Goal: Task Accomplishment & Management: Manage account settings

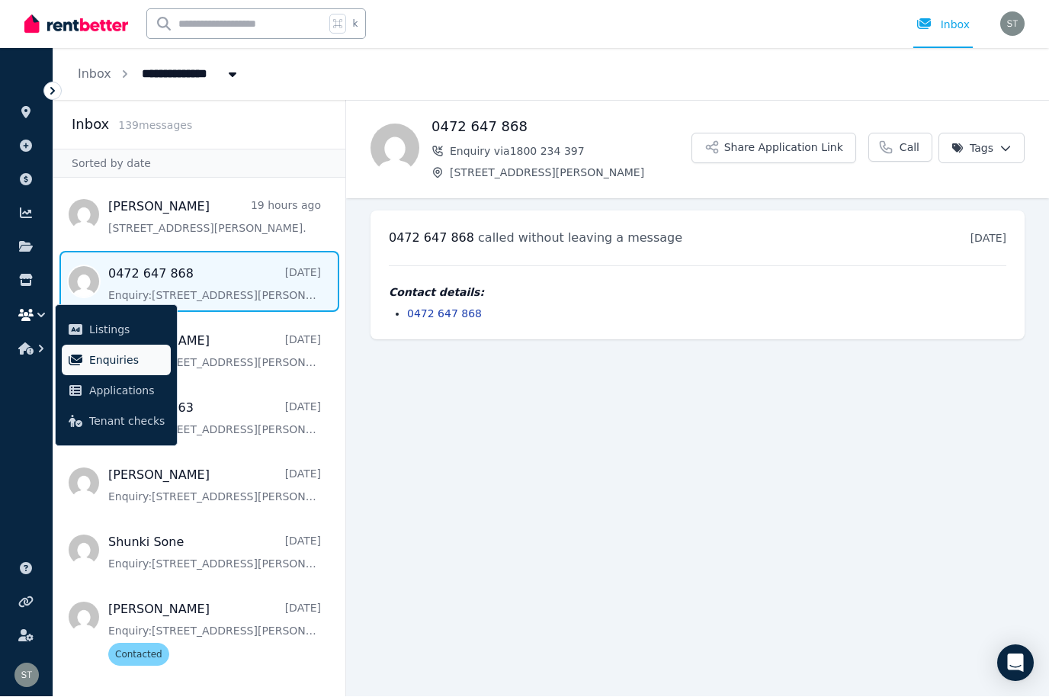
click at [117, 367] on span "Enquiries" at bounding box center [126, 361] width 75 height 18
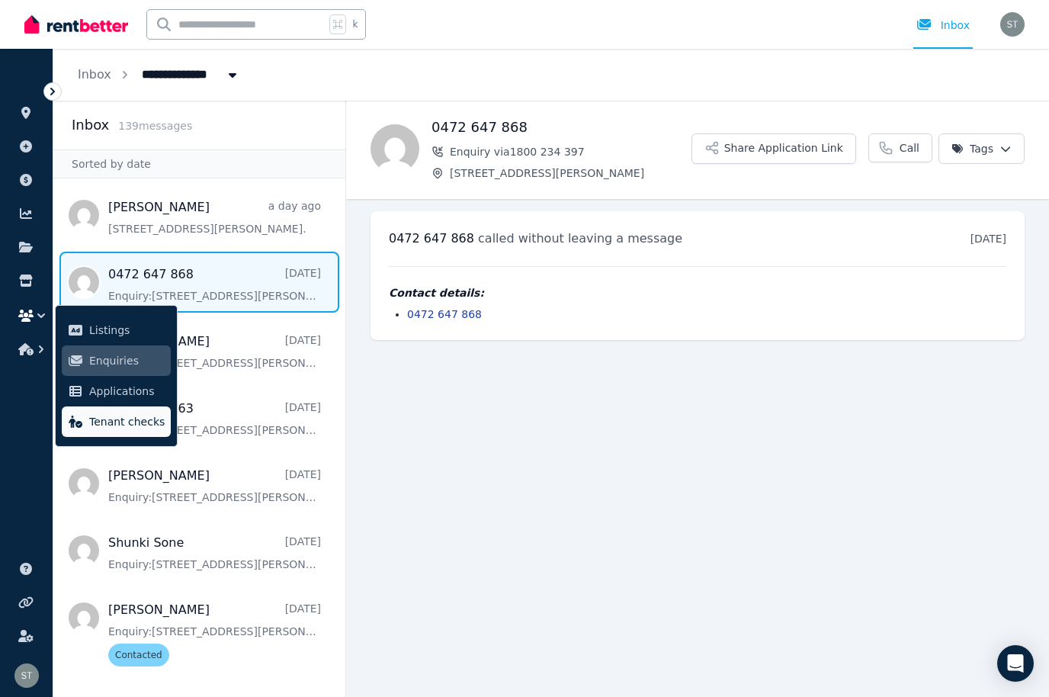
click at [93, 412] on link "Tenant checks" at bounding box center [116, 421] width 109 height 31
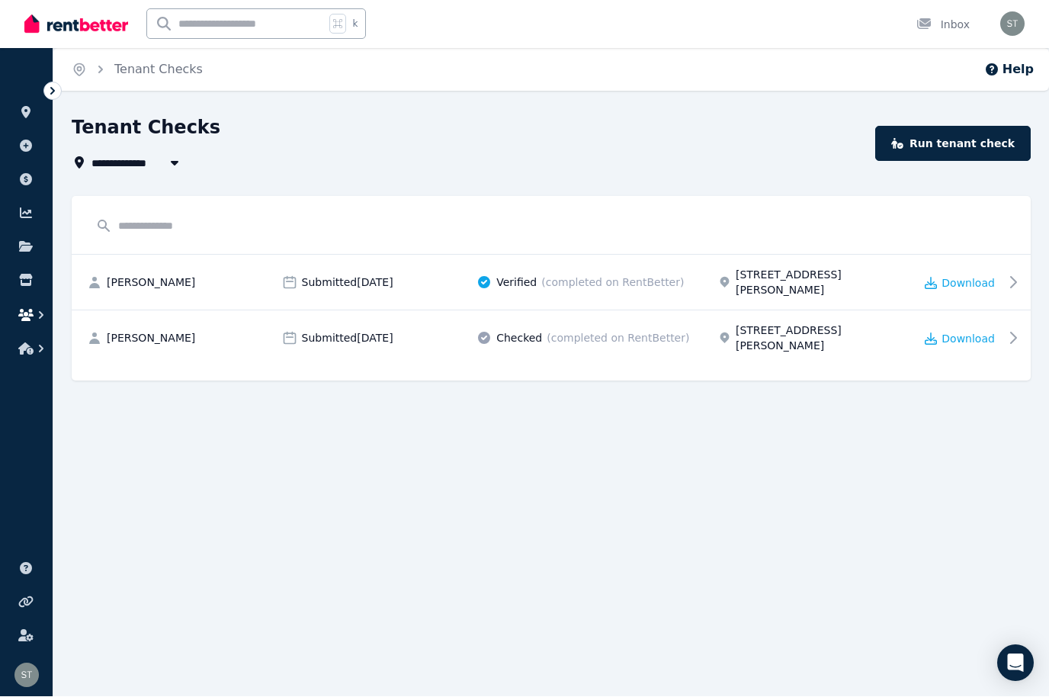
click at [19, 316] on icon "button" at bounding box center [25, 316] width 15 height 12
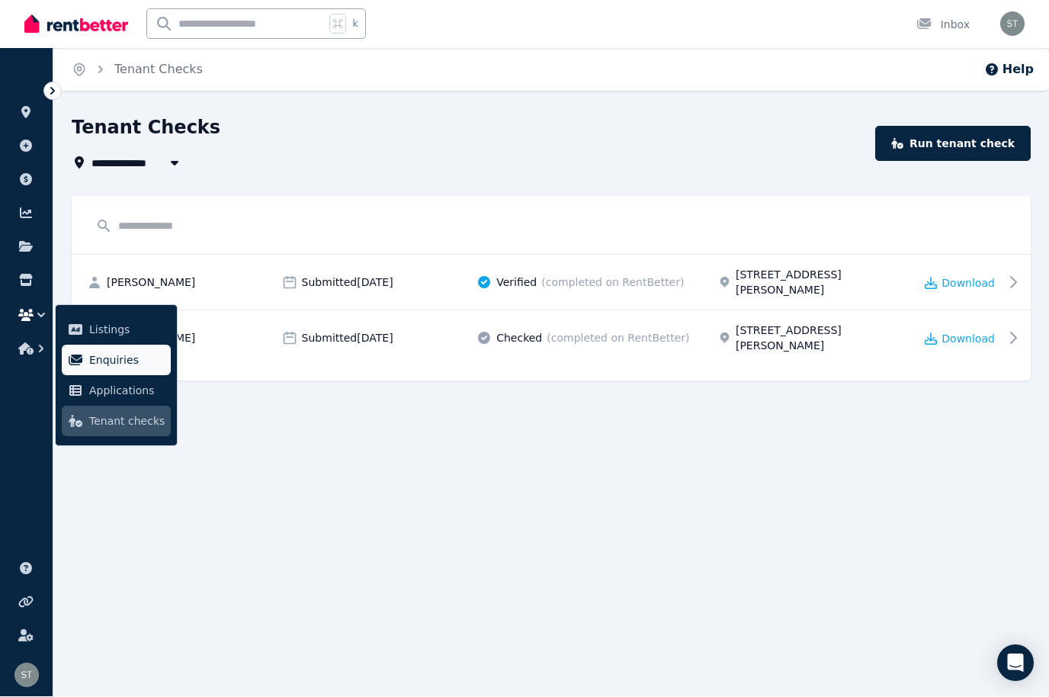
click at [104, 358] on span "Enquiries" at bounding box center [126, 361] width 75 height 18
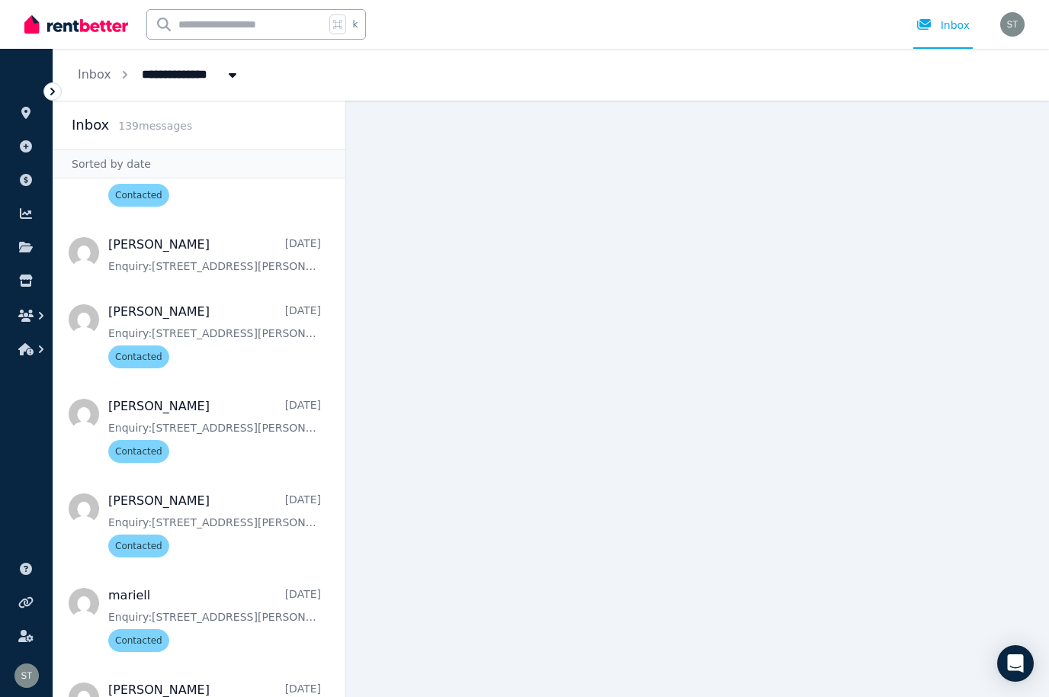
scroll to position [819, 0]
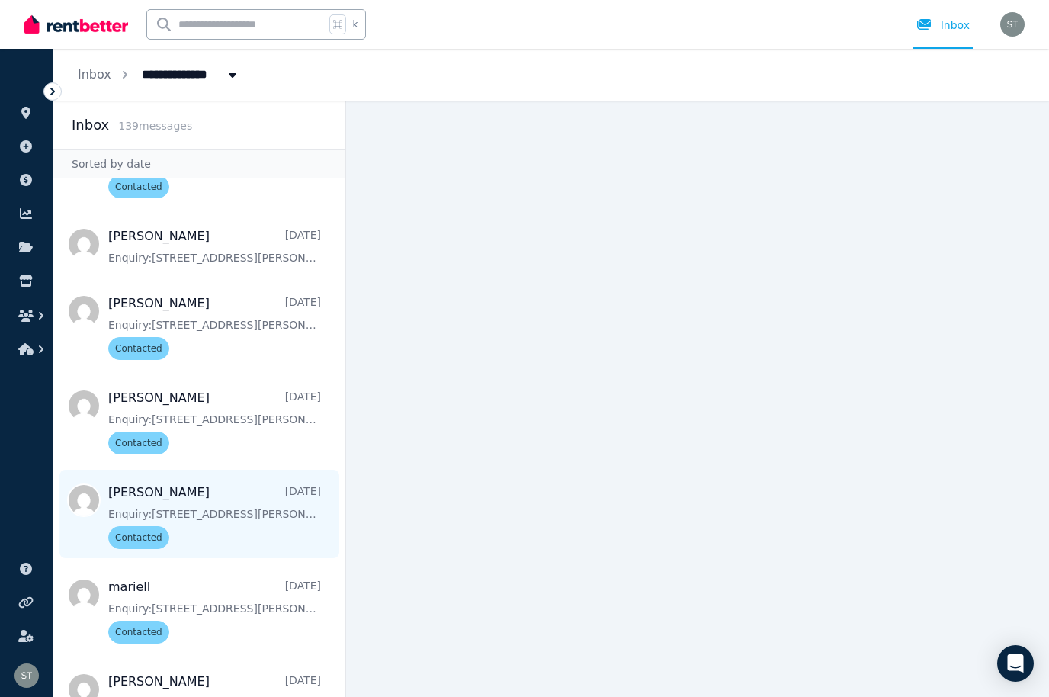
click at [202, 518] on span "Message list" at bounding box center [199, 514] width 292 height 88
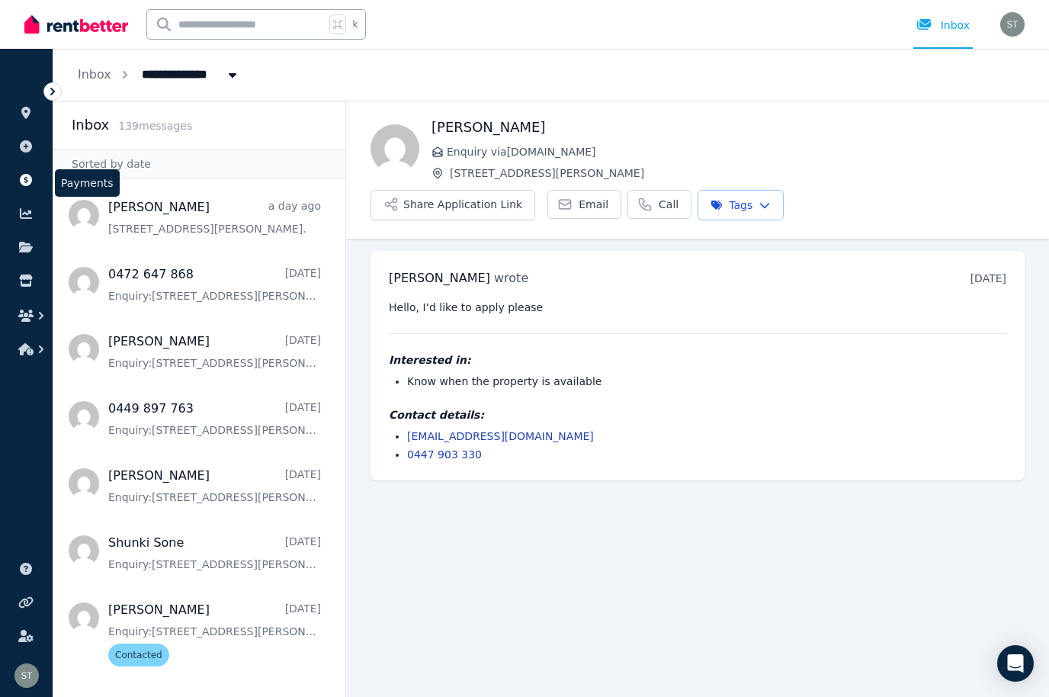
click at [17, 181] on link at bounding box center [26, 180] width 28 height 24
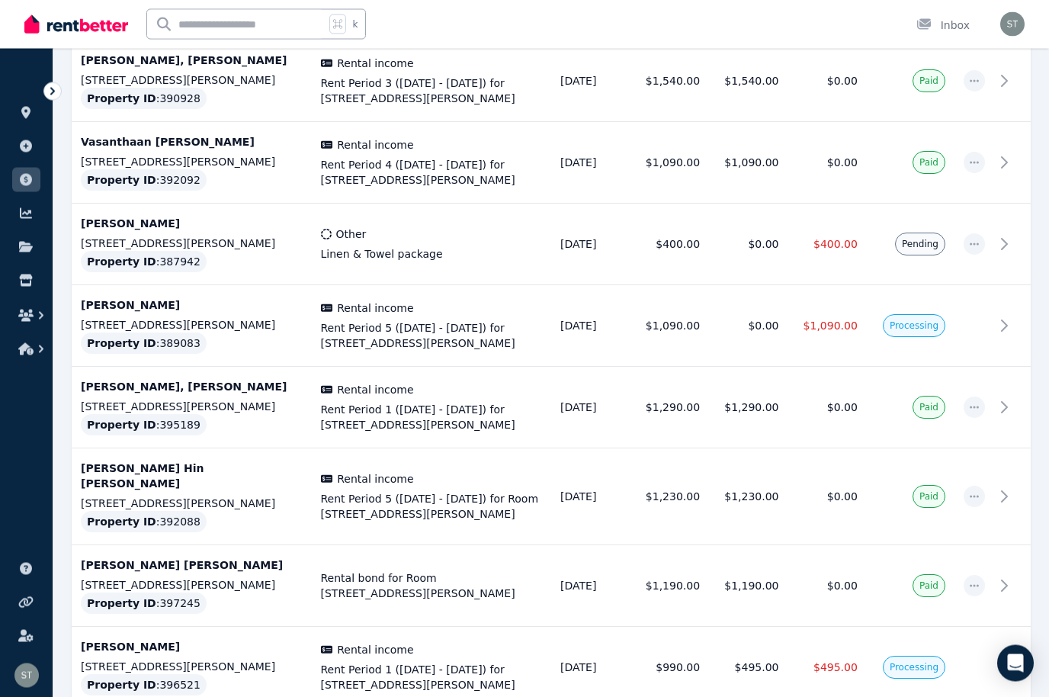
scroll to position [1306, 0]
click at [36, 115] on link at bounding box center [26, 113] width 28 height 24
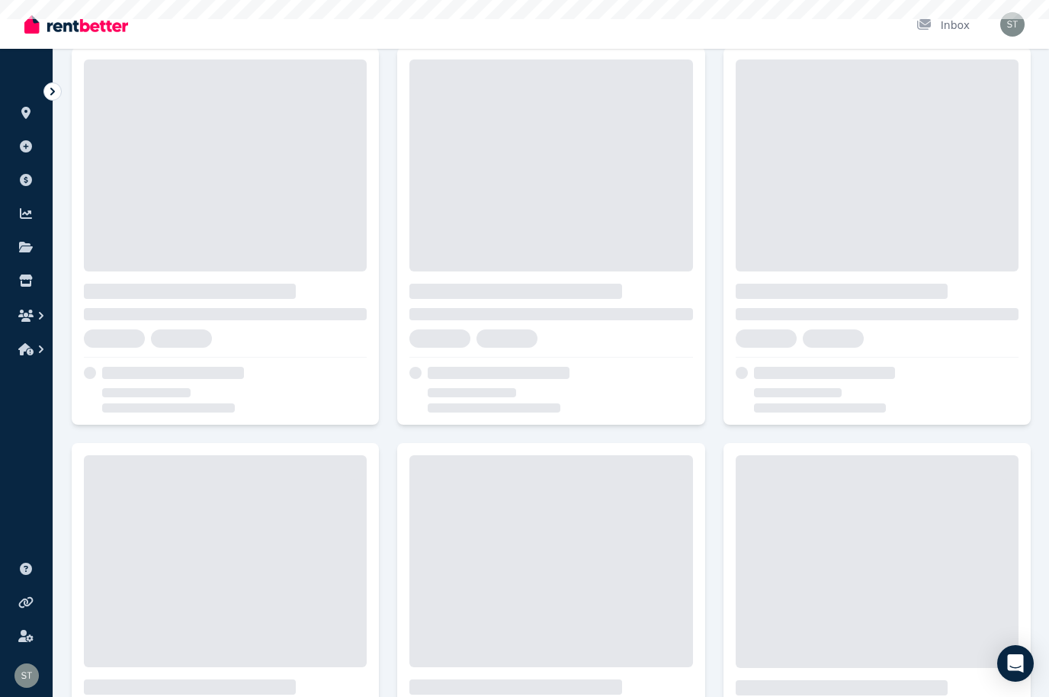
scroll to position [1, 0]
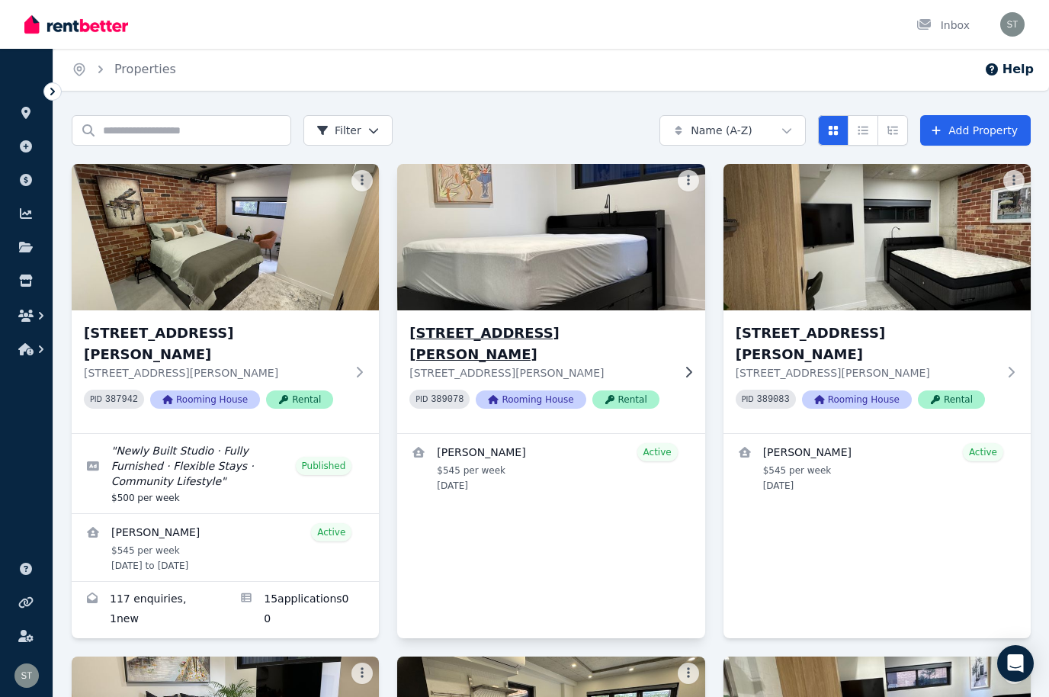
click at [561, 268] on img at bounding box center [551, 237] width 323 height 154
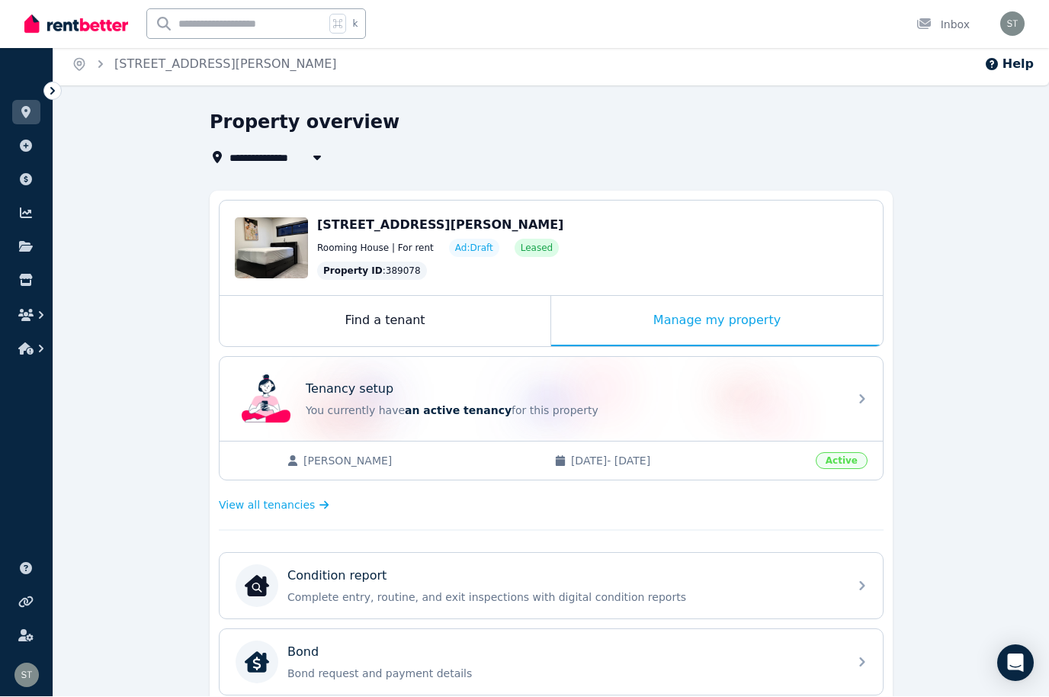
scroll to position [6, 0]
click at [377, 464] on span "[PERSON_NAME]" at bounding box center [422, 460] width 236 height 15
click at [294, 461] on icon at bounding box center [293, 460] width 12 height 11
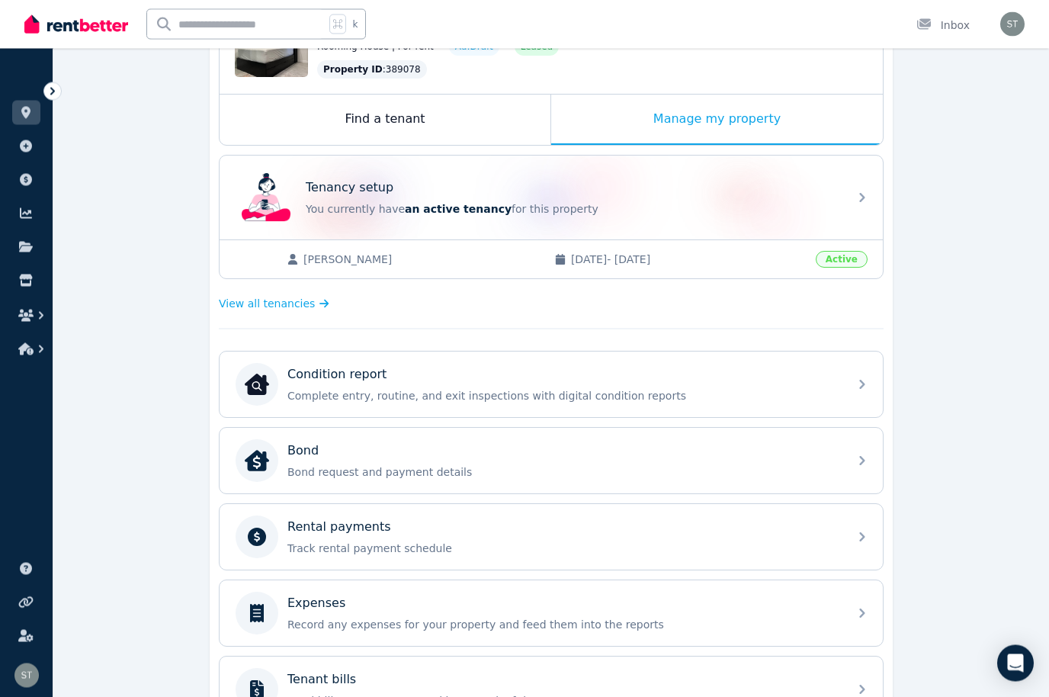
scroll to position [0, 0]
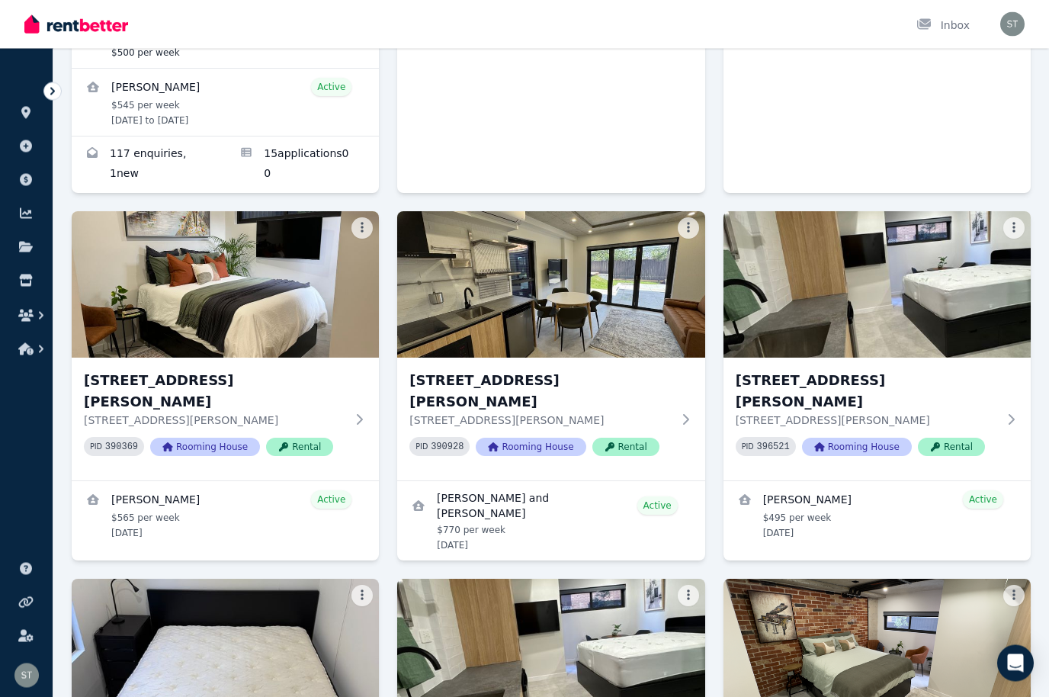
scroll to position [446, 0]
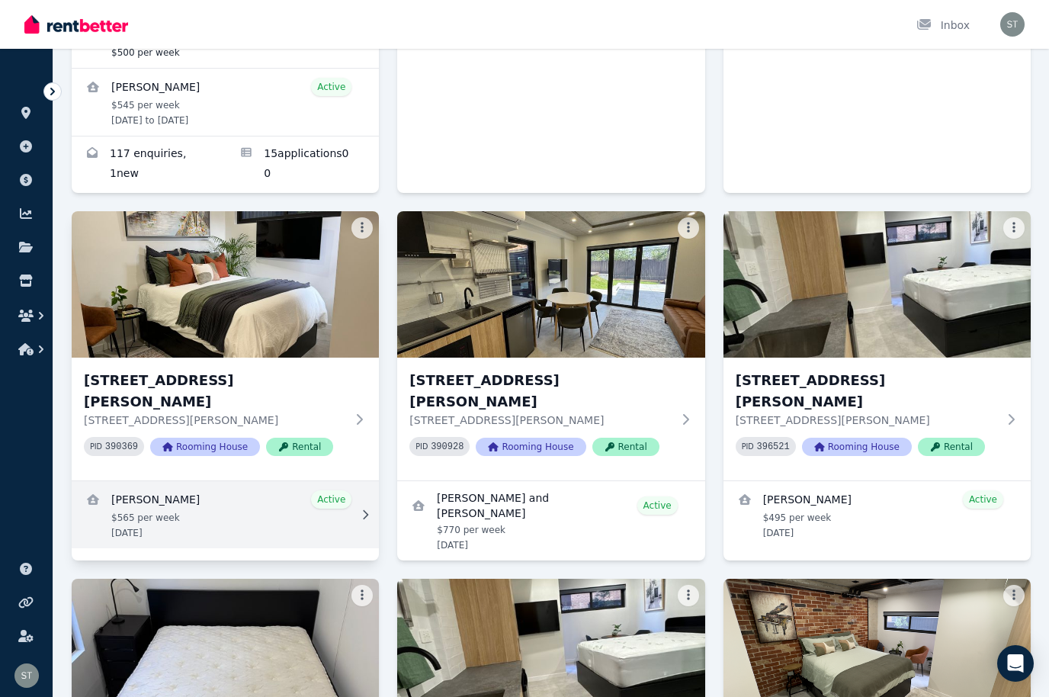
click at [177, 481] on link "View details for Afshin najafi ghalelou" at bounding box center [225, 514] width 307 height 67
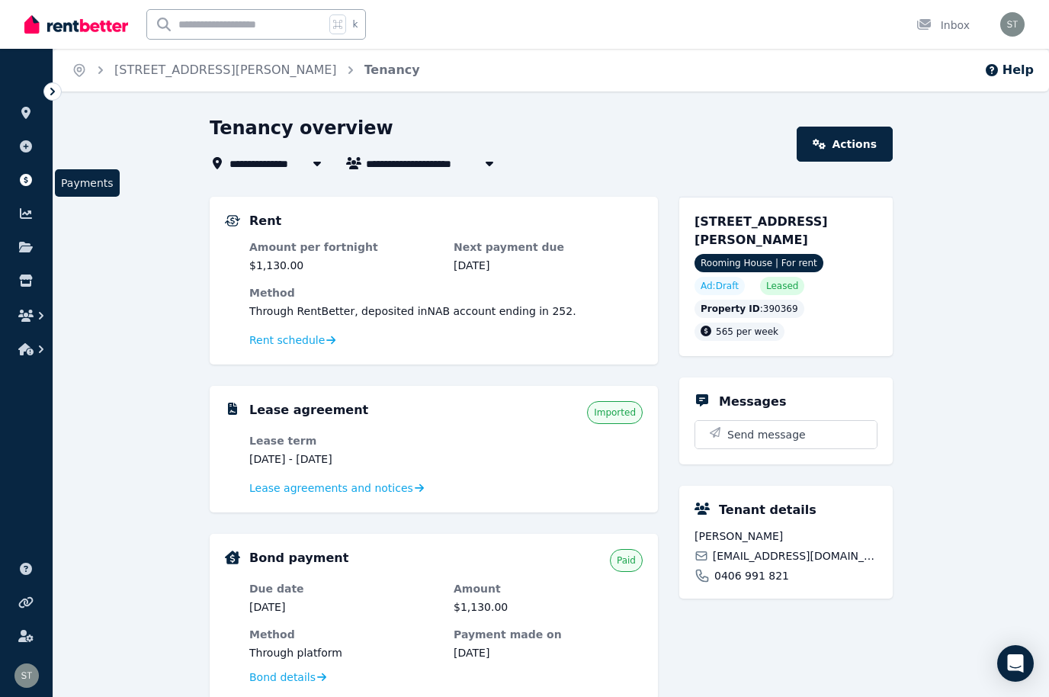
click at [33, 173] on link at bounding box center [26, 180] width 28 height 24
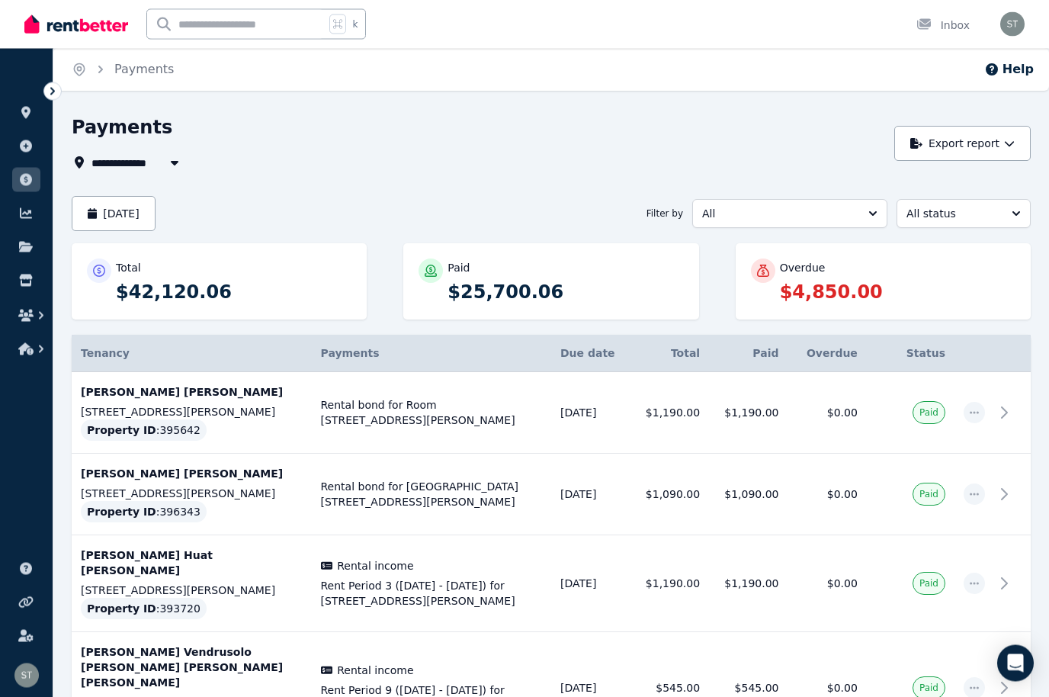
scroll to position [1, 0]
click at [25, 102] on link at bounding box center [26, 113] width 28 height 24
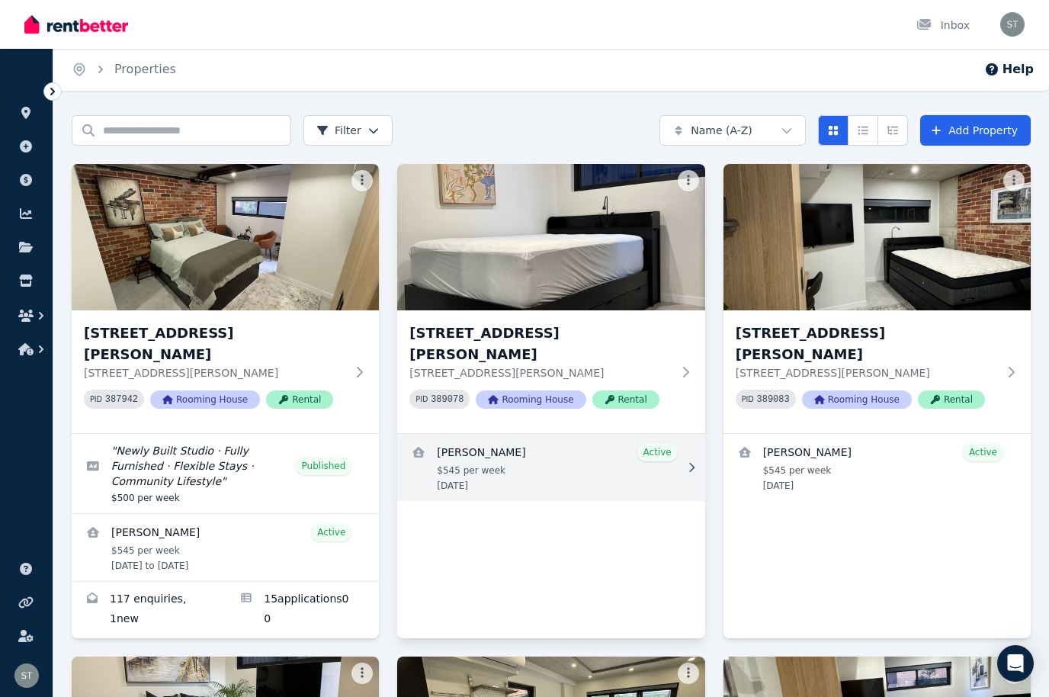
click at [565, 473] on link "View details for Andreea Maria Popescu" at bounding box center [550, 467] width 307 height 67
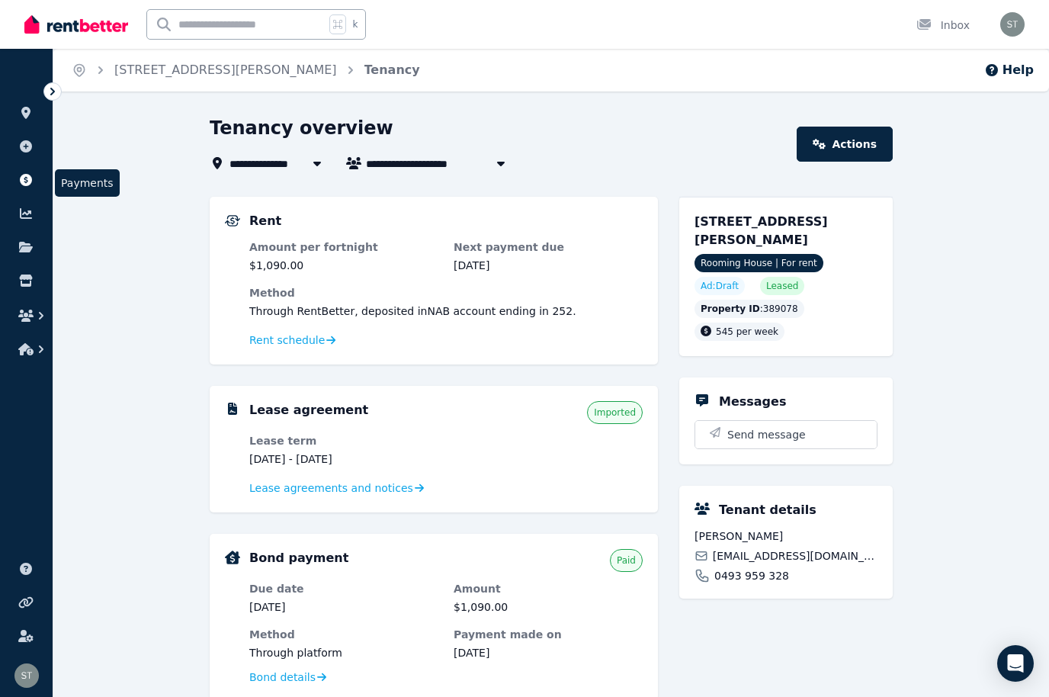
click at [33, 181] on icon at bounding box center [25, 180] width 15 height 12
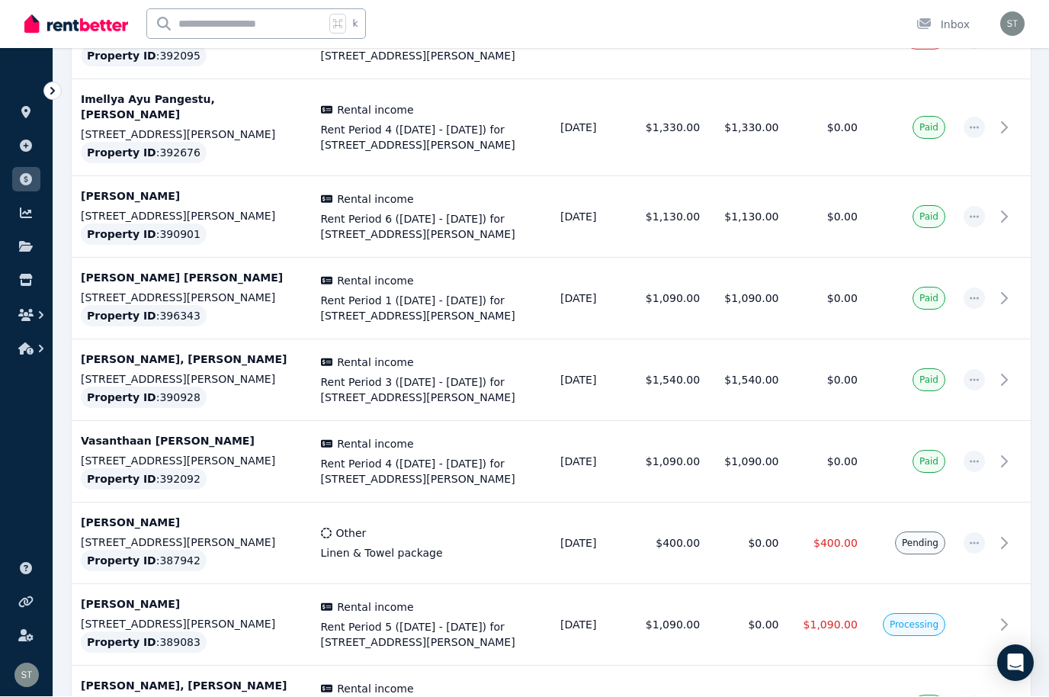
scroll to position [1007, 0]
click at [30, 105] on link at bounding box center [26, 113] width 28 height 24
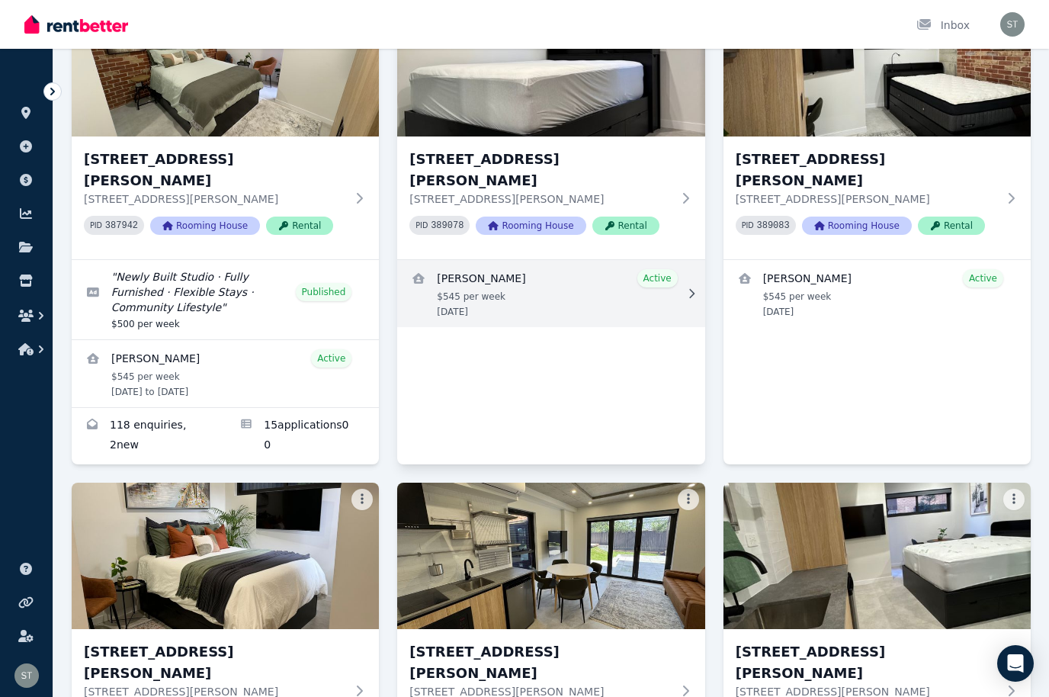
scroll to position [130, 0]
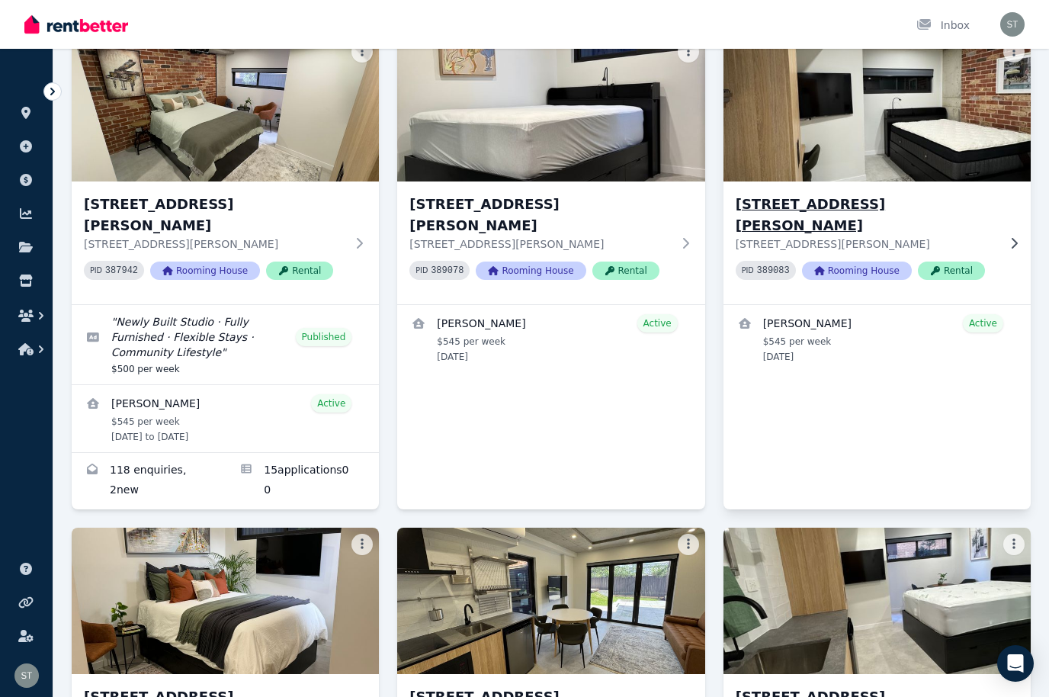
click at [891, 143] on img at bounding box center [877, 108] width 323 height 154
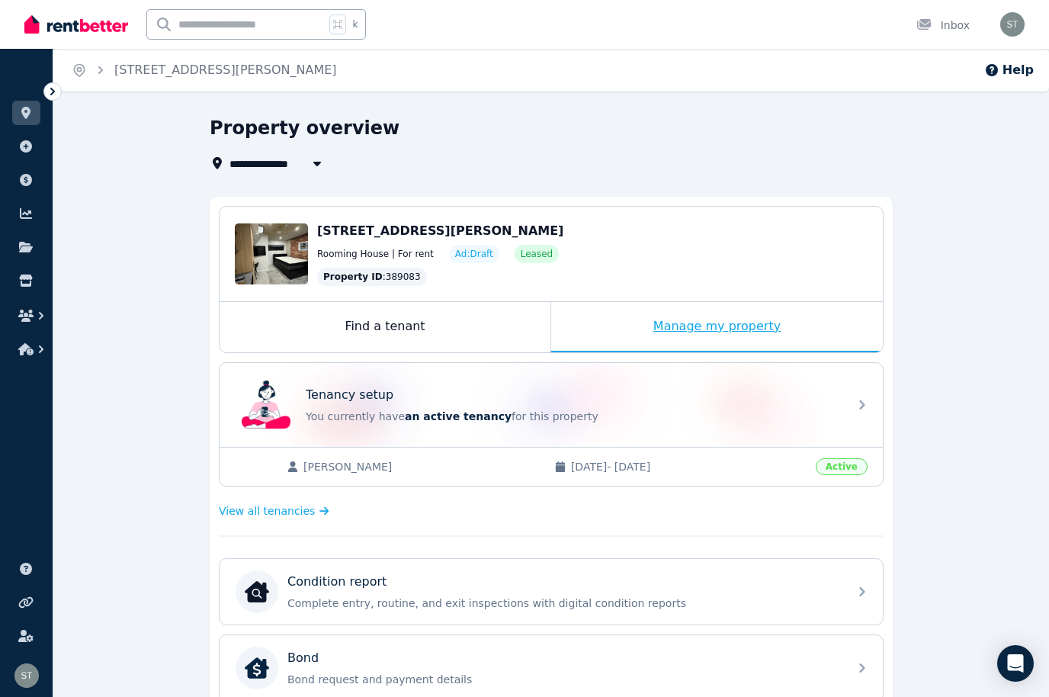
click at [714, 328] on div "Manage my property" at bounding box center [717, 327] width 332 height 50
click at [710, 320] on div "Manage my property" at bounding box center [717, 327] width 332 height 50
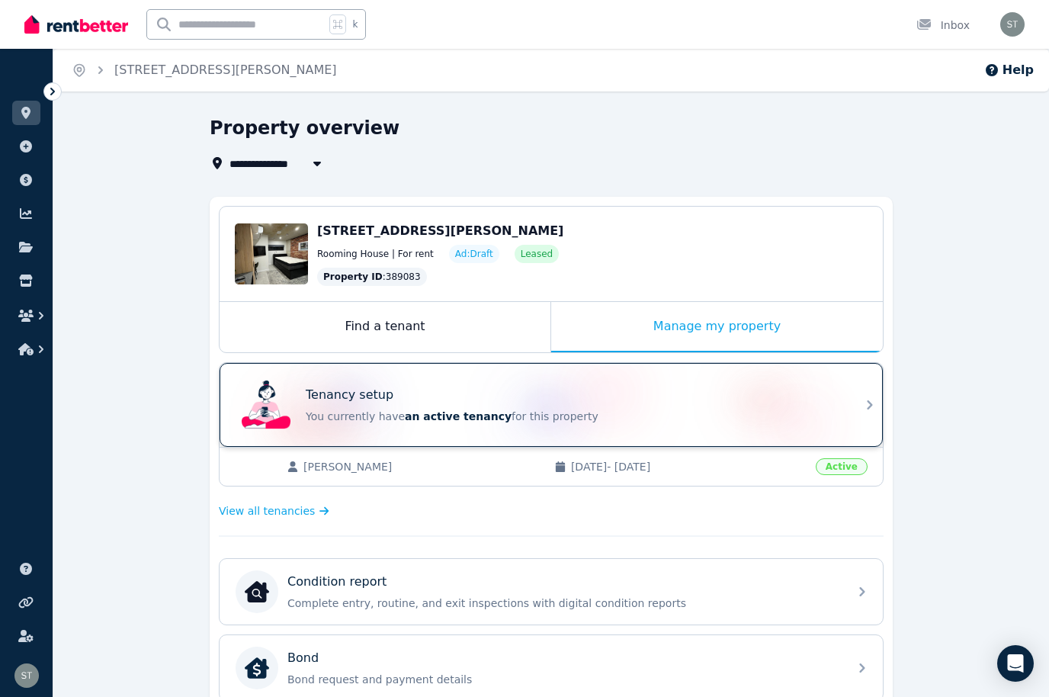
click at [853, 403] on div "Tenancy setup You currently have an active tenancy for this property" at bounding box center [551, 405] width 663 height 84
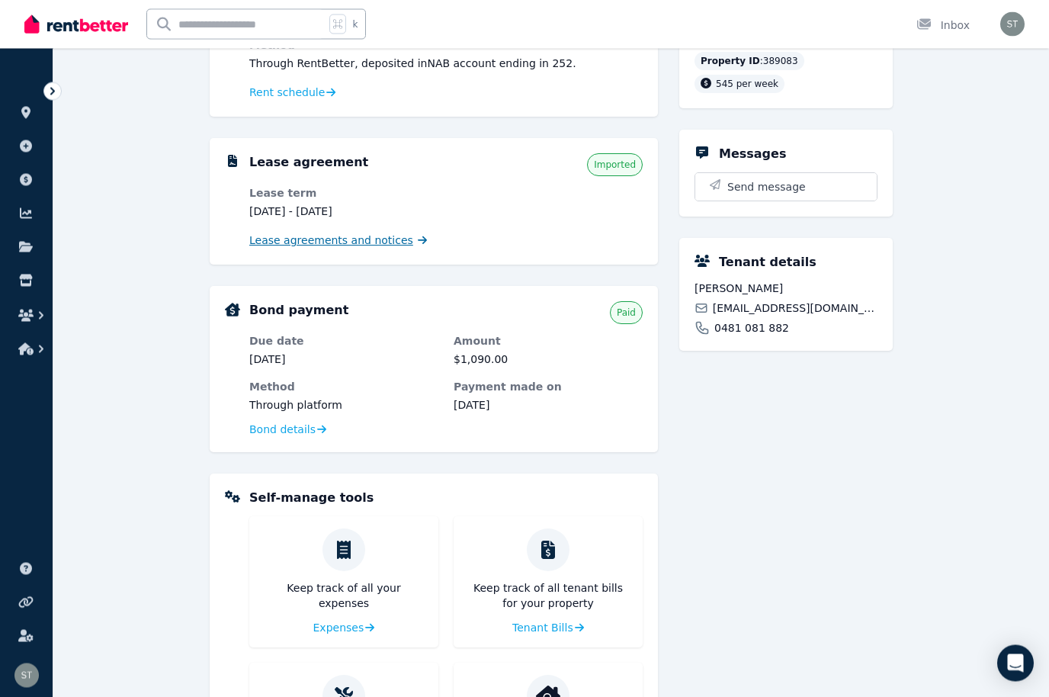
scroll to position [248, 0]
click at [336, 237] on span "Lease agreements and notices" at bounding box center [331, 240] width 164 height 15
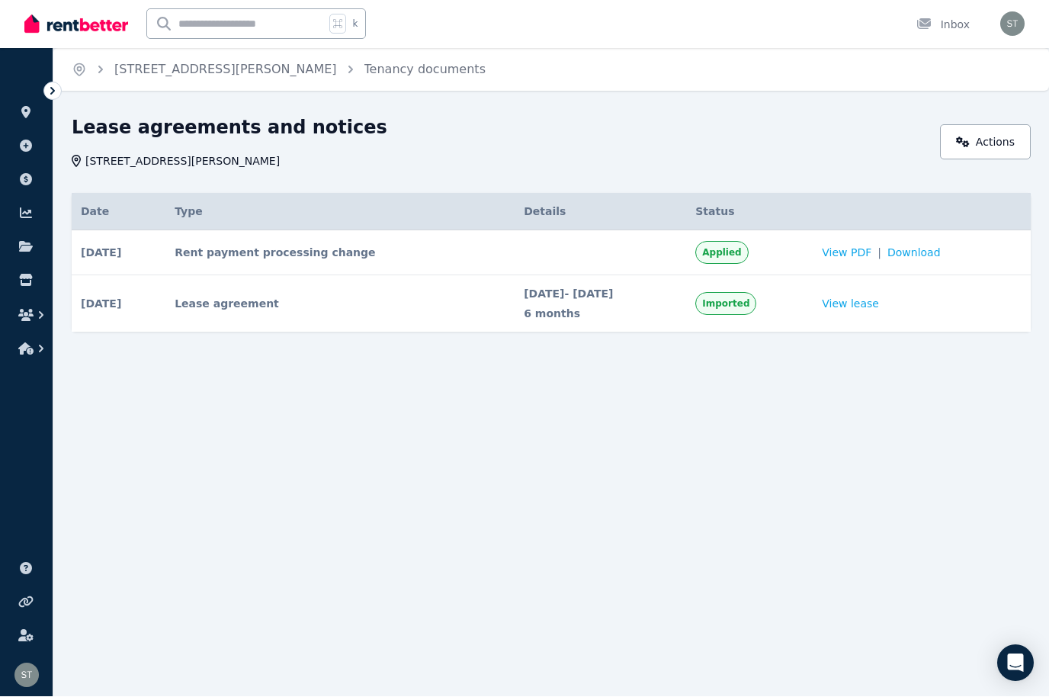
click at [879, 291] on td "View lease" at bounding box center [922, 304] width 218 height 57
click at [879, 304] on link "View lease" at bounding box center [850, 304] width 57 height 15
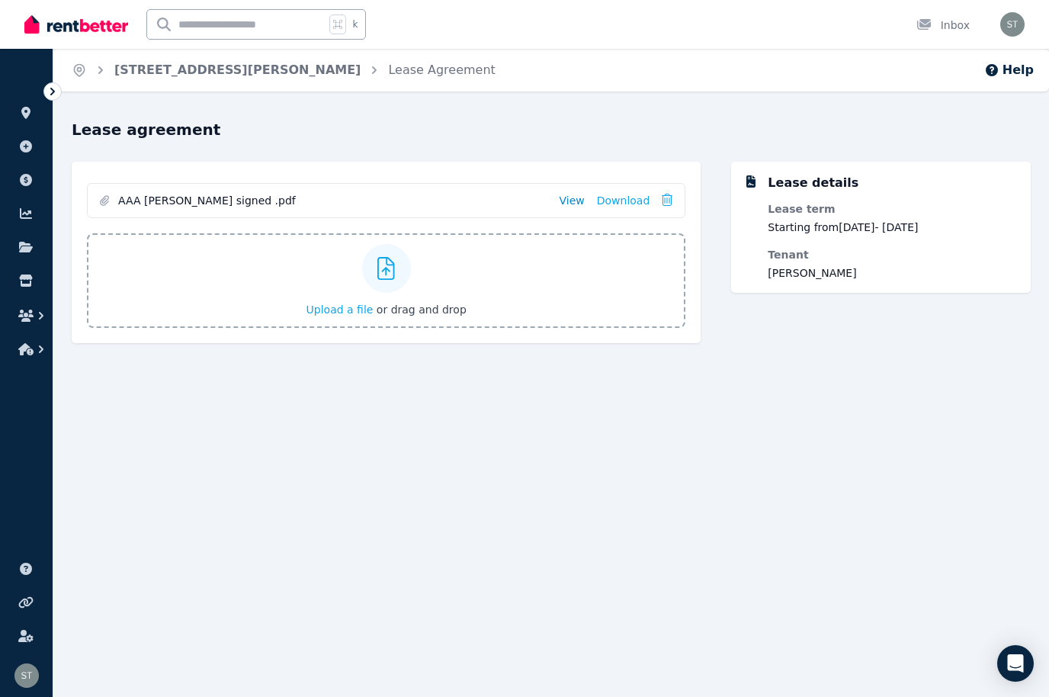
click at [566, 202] on link "View" at bounding box center [572, 200] width 25 height 15
